Goal: Information Seeking & Learning: Check status

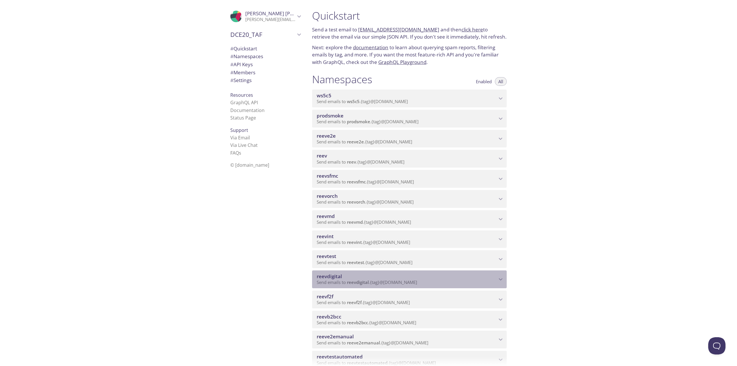
click at [471, 273] on div "reevdigital Send emails to reevdigital . {tag} @[DOMAIN_NAME]" at bounding box center [409, 279] width 195 height 18
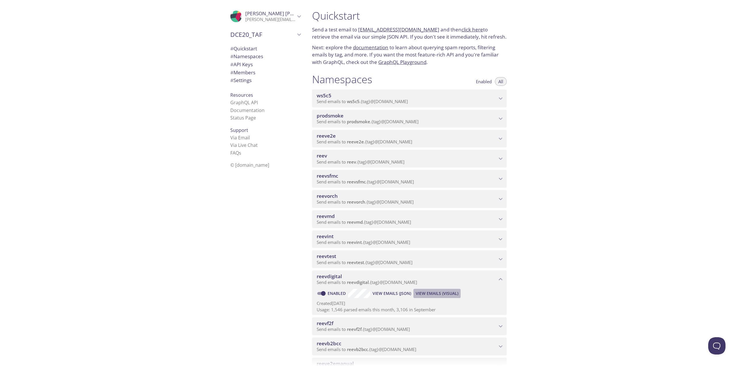
click at [437, 292] on span "View Emails (Visual)" at bounding box center [437, 293] width 43 height 7
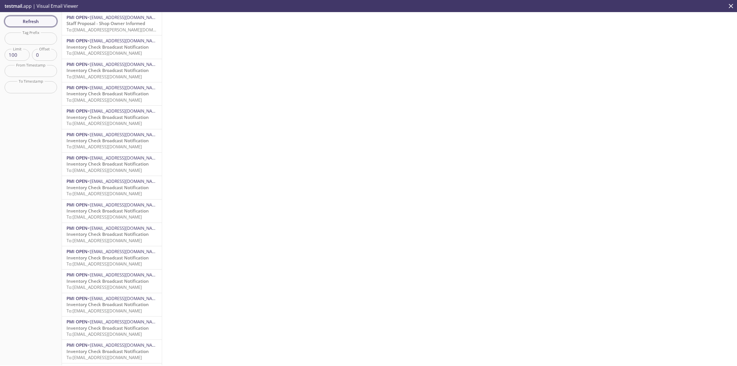
click at [32, 20] on span "Refresh" at bounding box center [30, 21] width 43 height 7
click at [43, 23] on span "Refresh" at bounding box center [30, 21] width 43 height 7
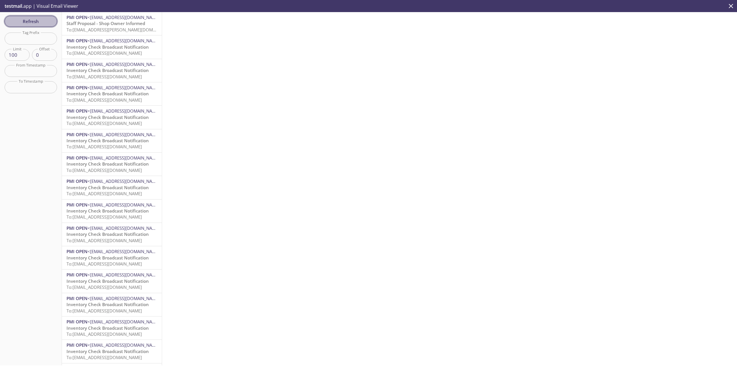
click at [43, 22] on span "Refresh" at bounding box center [30, 21] width 43 height 7
click at [44, 15] on div "Refresh Filters Tag Prefix Tag Prefix Limit 100 Limit Offset 0 Offset From Time…" at bounding box center [31, 188] width 62 height 353
click at [43, 22] on span "Refresh" at bounding box center [30, 21] width 43 height 7
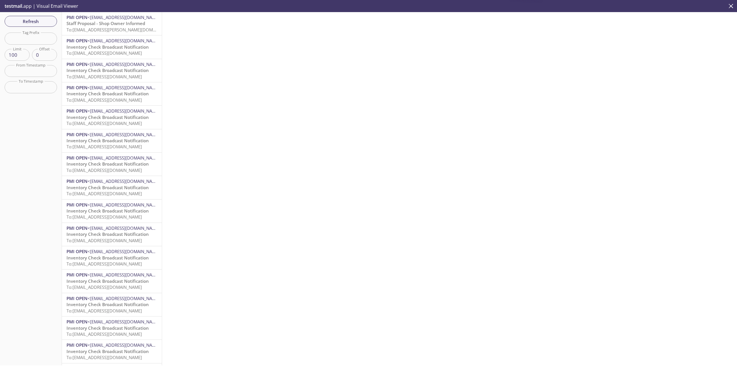
click at [46, 22] on span "Refresh" at bounding box center [30, 21] width 43 height 7
click at [45, 22] on span "Refresh" at bounding box center [30, 21] width 43 height 7
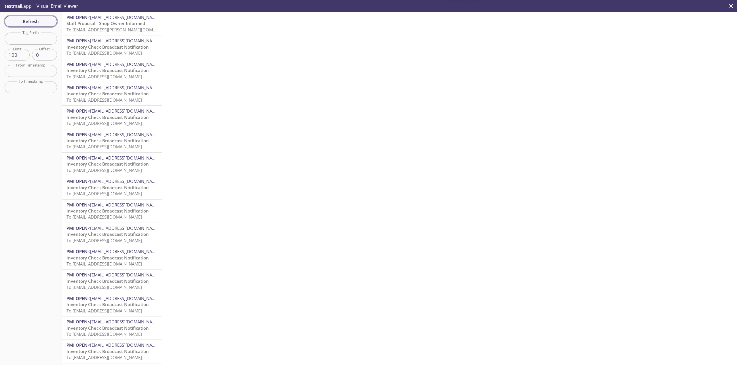
click at [26, 18] on span "Refresh" at bounding box center [30, 21] width 43 height 7
click at [28, 19] on span "Refresh" at bounding box center [30, 21] width 43 height 7
click at [44, 20] on span "Refresh" at bounding box center [30, 21] width 43 height 7
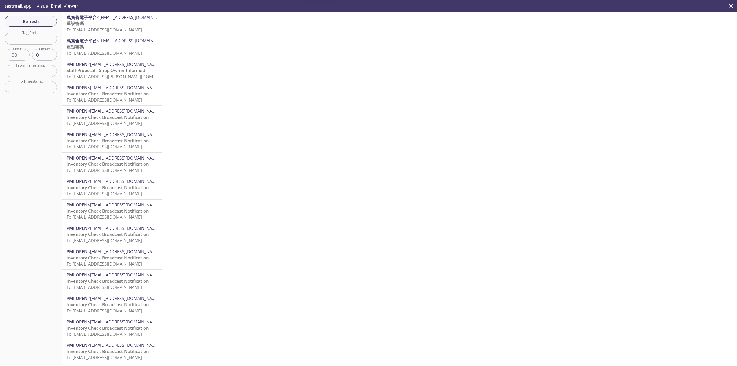
click at [123, 45] on p "重設密碼 To: [EMAIL_ADDRESS][DOMAIN_NAME]" at bounding box center [112, 50] width 91 height 12
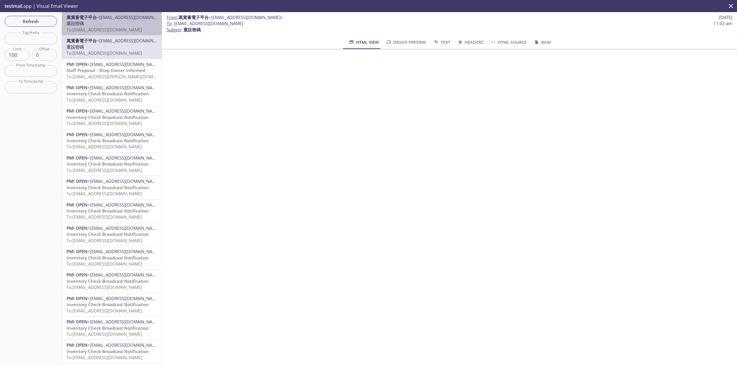
click at [132, 21] on p "重設密碼 To: [EMAIL_ADDRESS][DOMAIN_NAME]" at bounding box center [112, 26] width 91 height 12
